Goal: Task Accomplishment & Management: Use online tool/utility

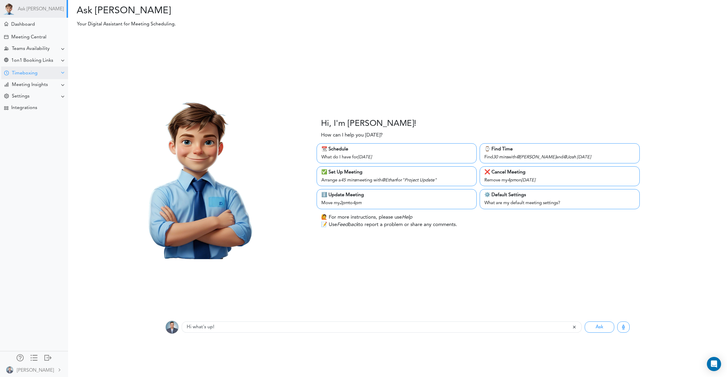
click at [17, 72] on div "Timeboxing" at bounding box center [25, 74] width 26 height 6
click at [26, 84] on div "Goals for [DATE]" at bounding box center [27, 84] width 32 height 3
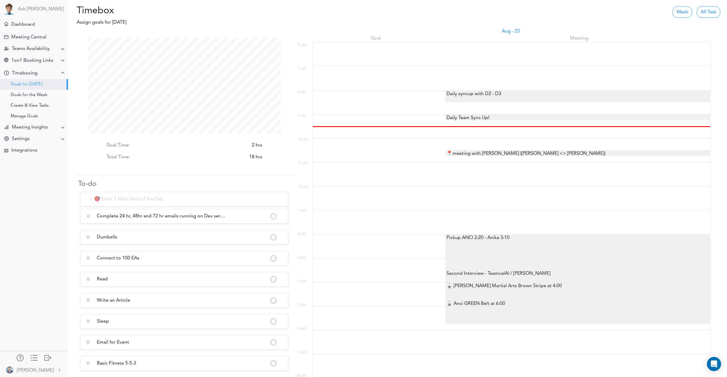
scroll to position [96, 193]
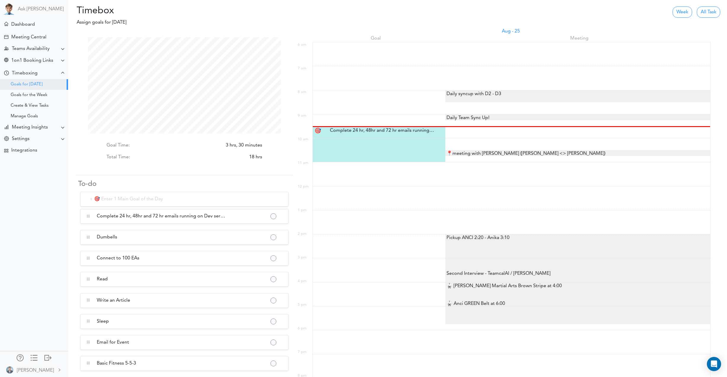
scroll to position [96, 193]
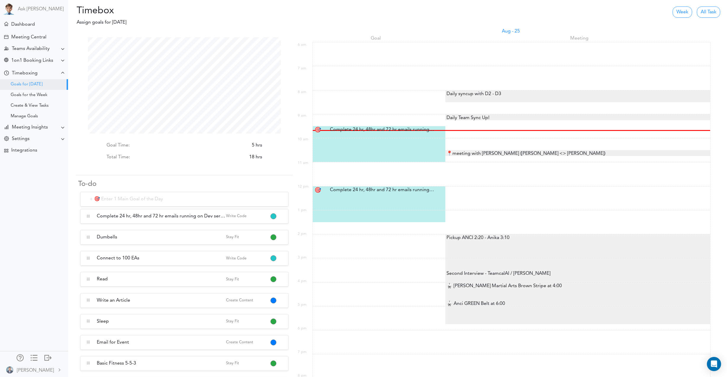
scroll to position [1, 0]
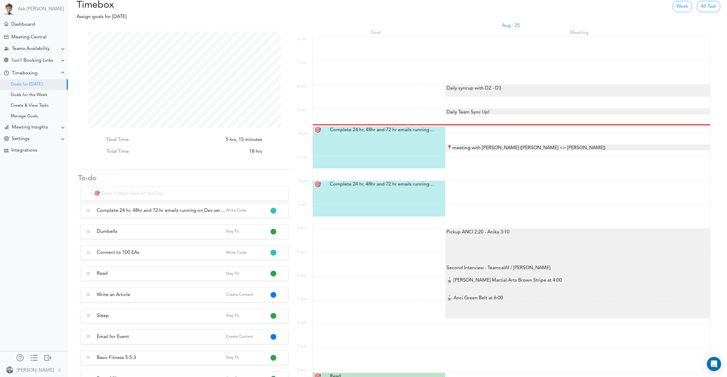
scroll to position [5, 0]
